Goal: Task Accomplishment & Management: Use online tool/utility

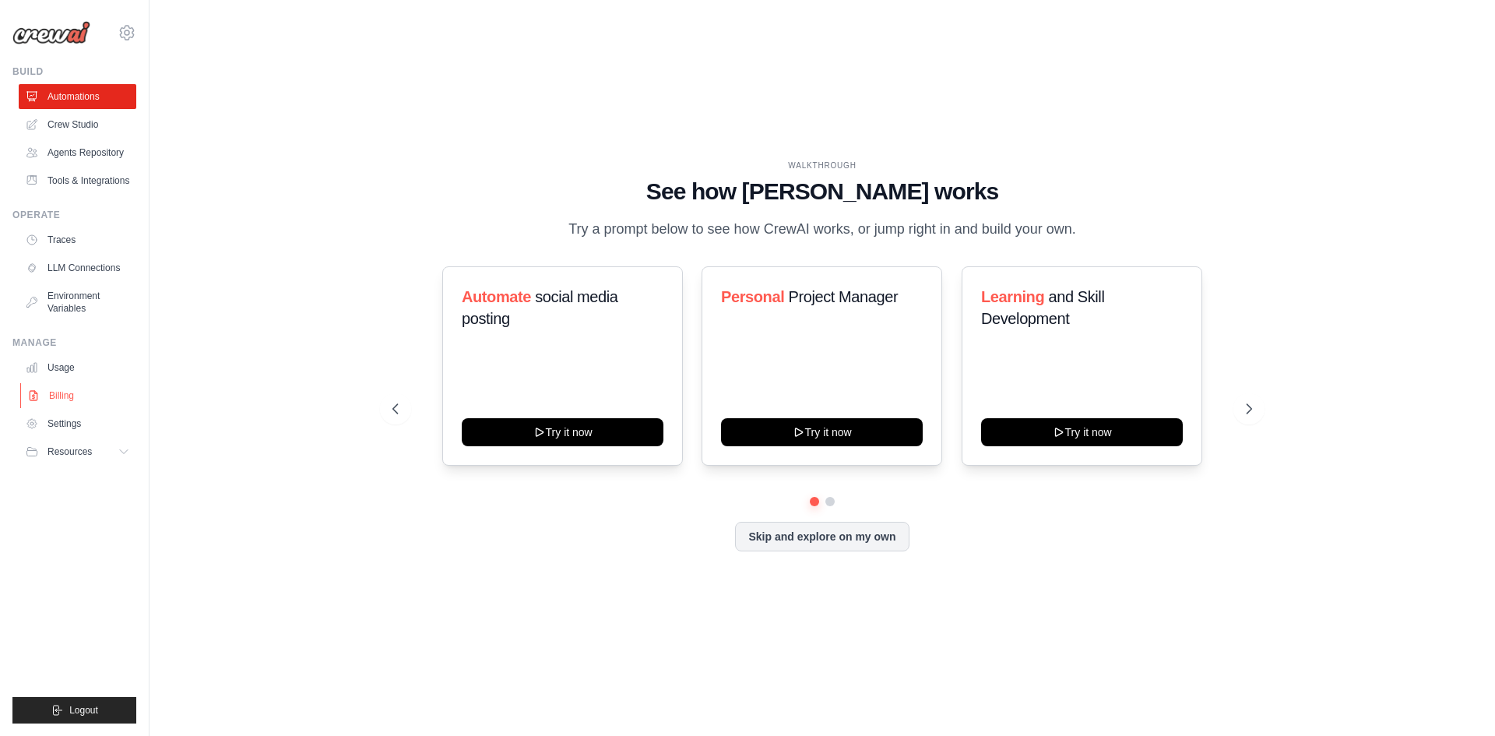
click at [84, 392] on link "Billing" at bounding box center [79, 395] width 118 height 25
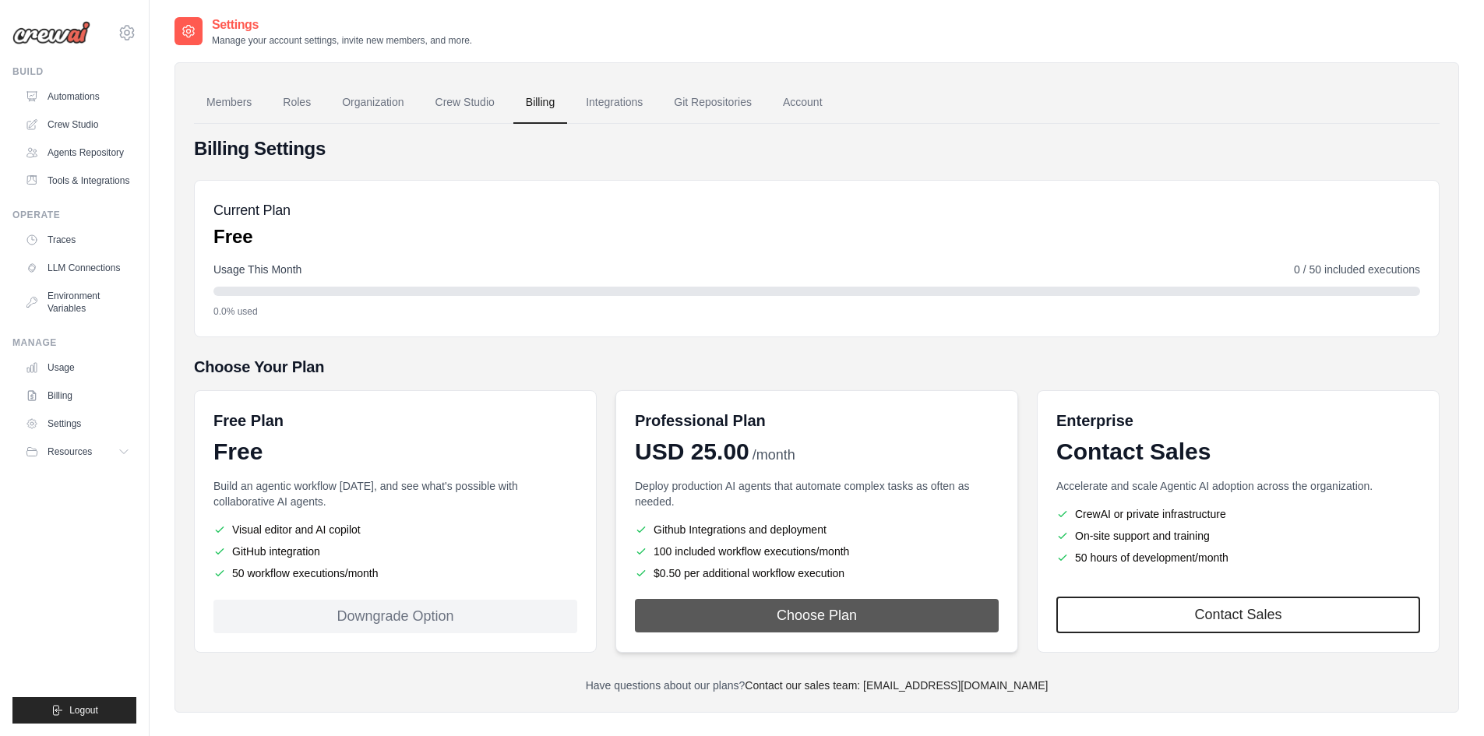
click at [820, 628] on button "Choose Plan" at bounding box center [817, 615] width 364 height 33
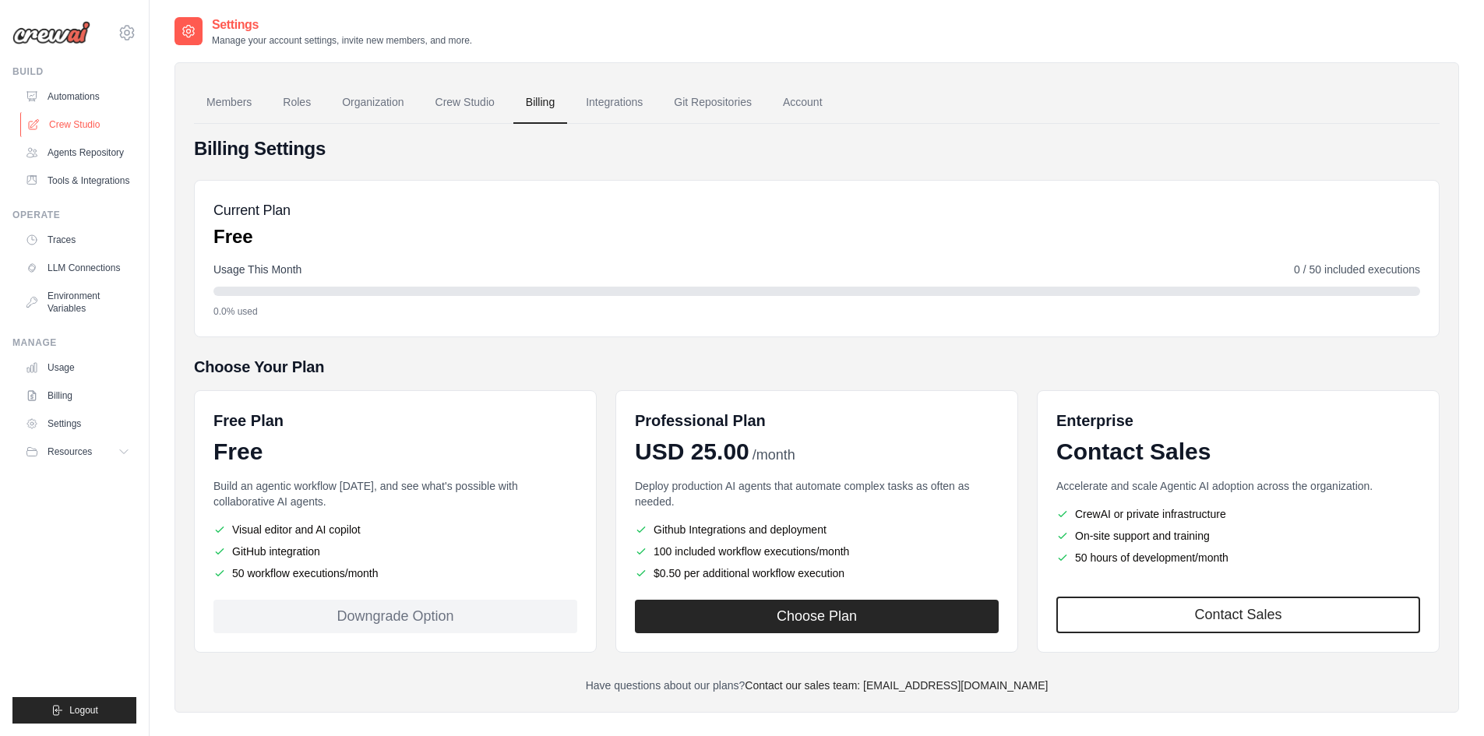
click at [77, 129] on link "Crew Studio" at bounding box center [79, 124] width 118 height 25
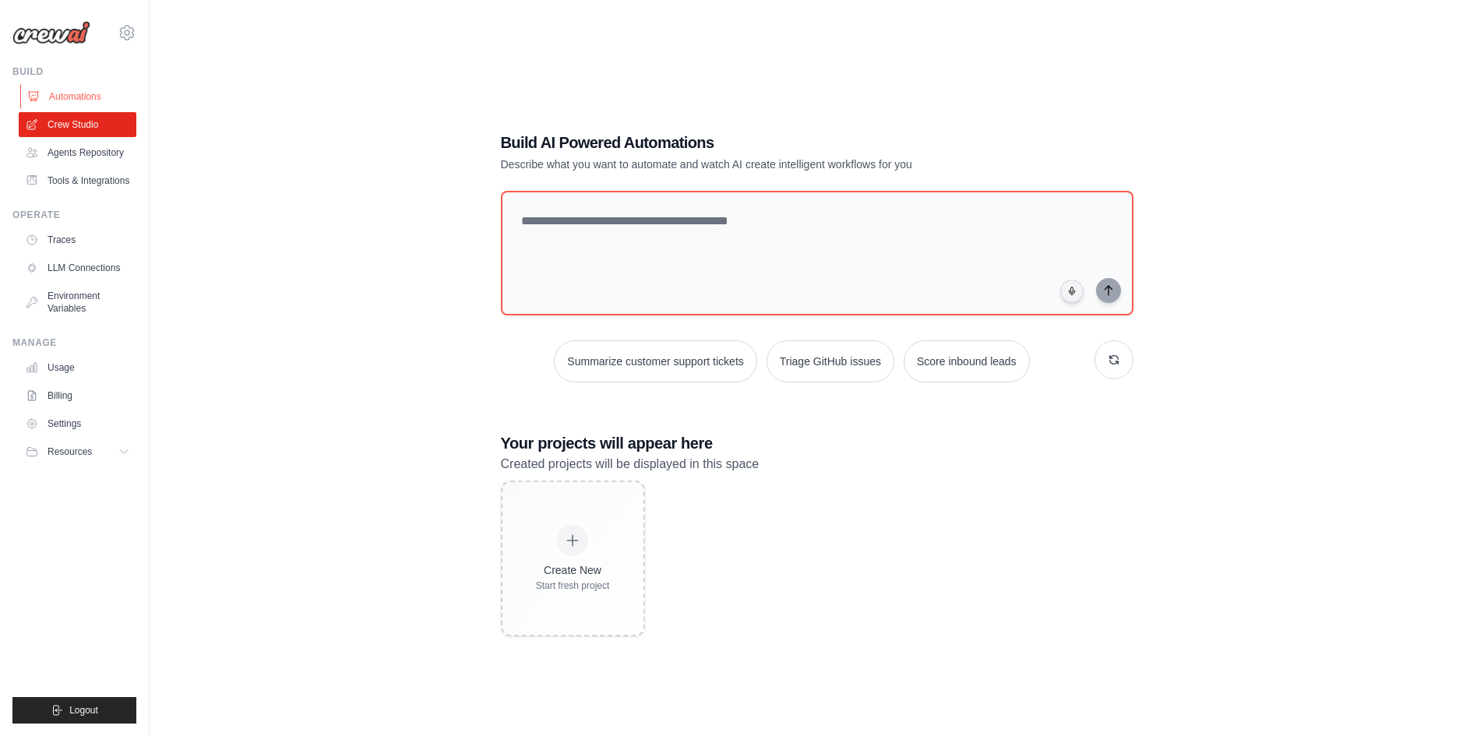
click at [77, 91] on link "Automations" at bounding box center [79, 96] width 118 height 25
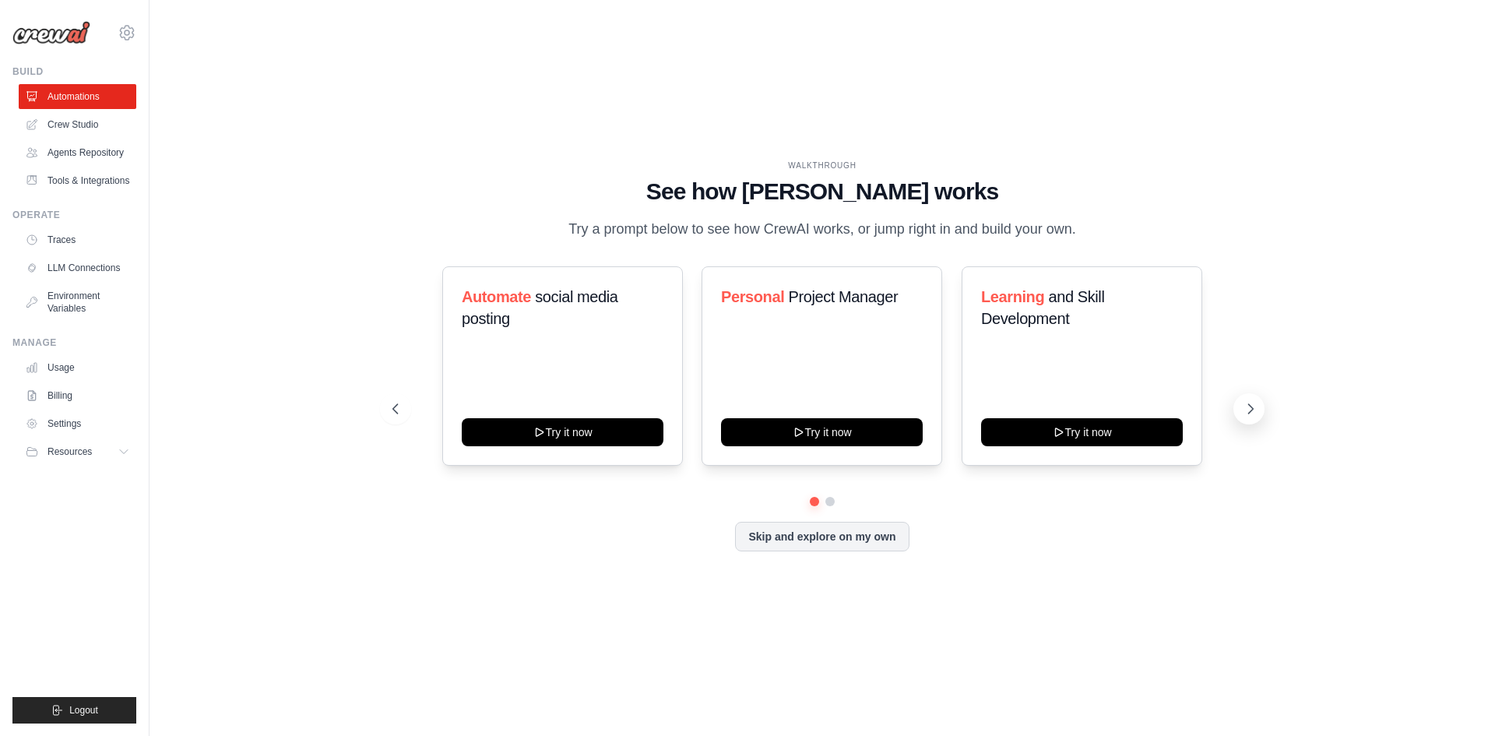
click at [1252, 408] on icon at bounding box center [1251, 408] width 5 height 9
click at [107, 104] on link "Automations" at bounding box center [79, 96] width 118 height 25
click at [87, 125] on link "Crew Studio" at bounding box center [79, 124] width 118 height 25
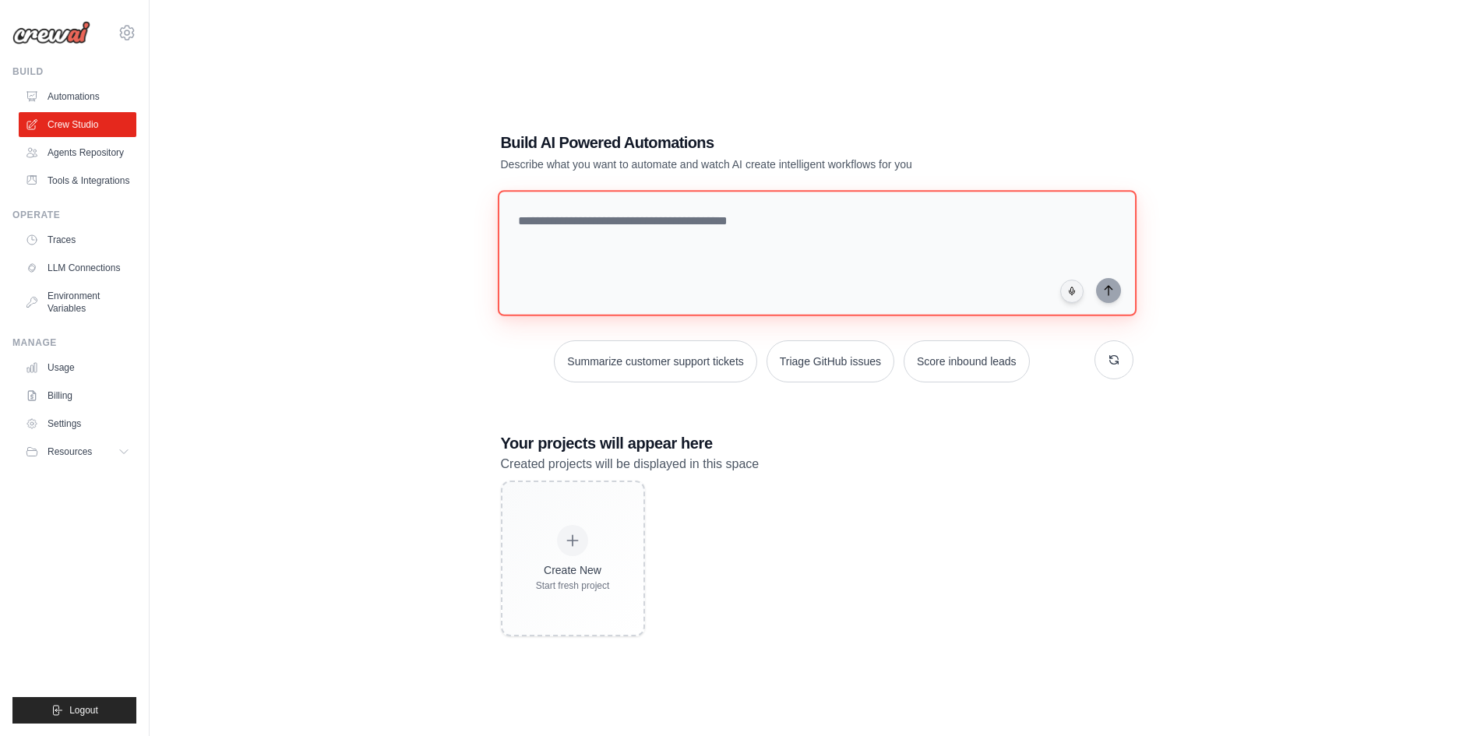
click at [660, 228] on textarea at bounding box center [816, 253] width 639 height 126
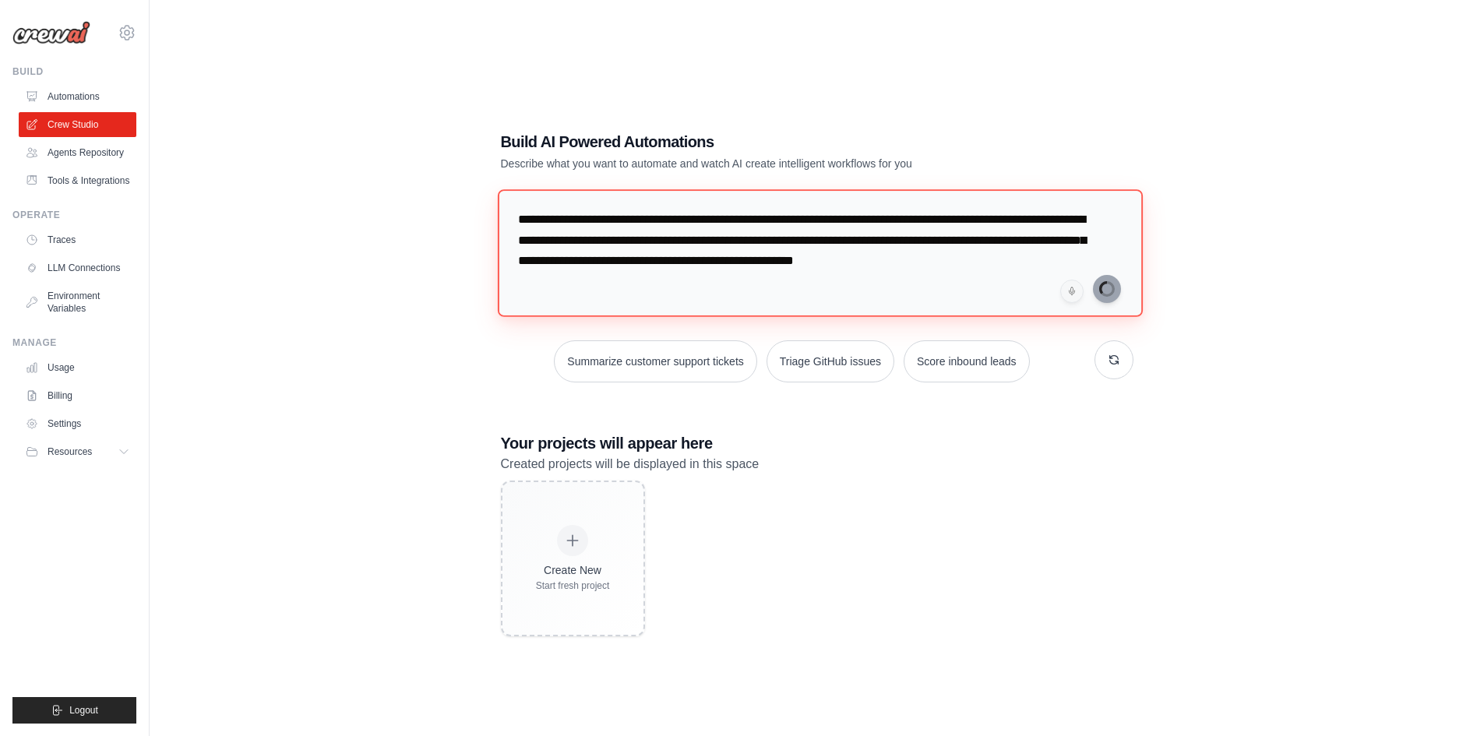
type textarea "**********"
